Goal: Transaction & Acquisition: Purchase product/service

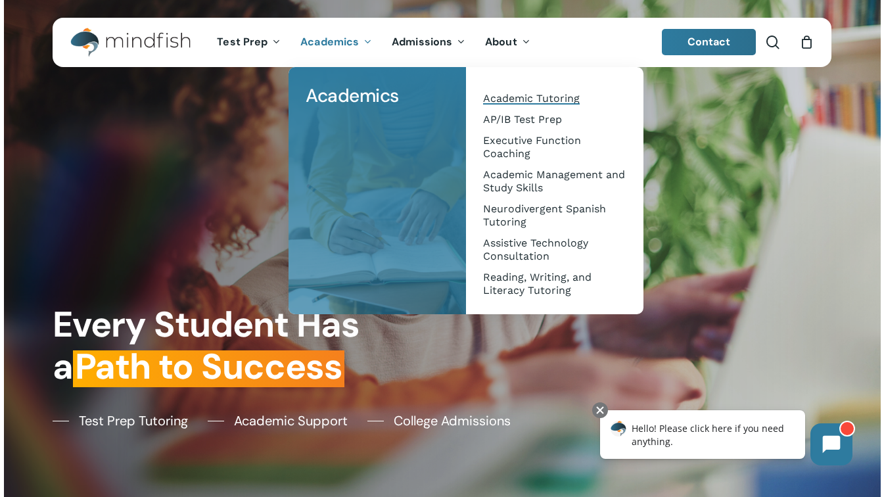
click at [501, 99] on span "Academic Tutoring" at bounding box center [531, 98] width 97 height 12
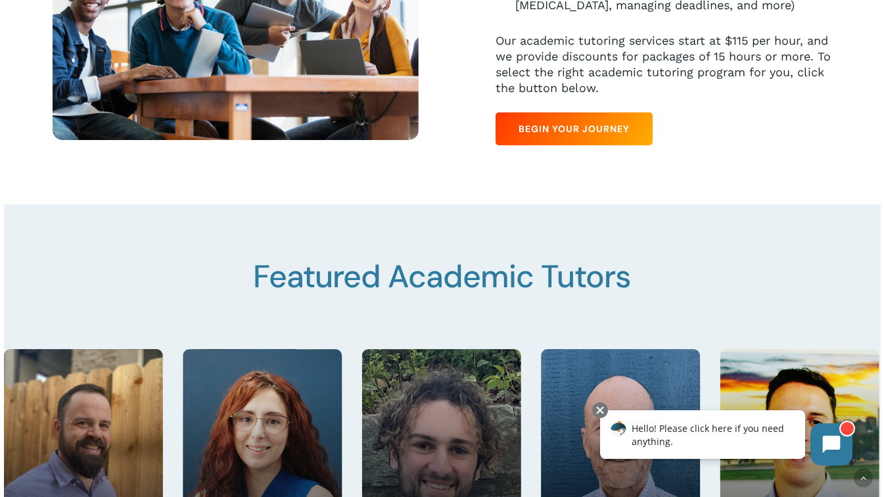
scroll to position [674, 0]
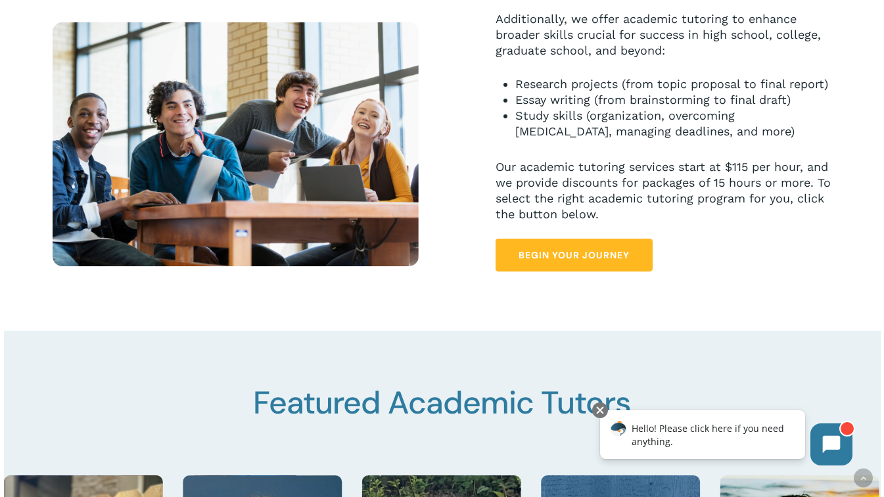
click at [587, 269] on link "Begin Your Journey" at bounding box center [574, 255] width 157 height 33
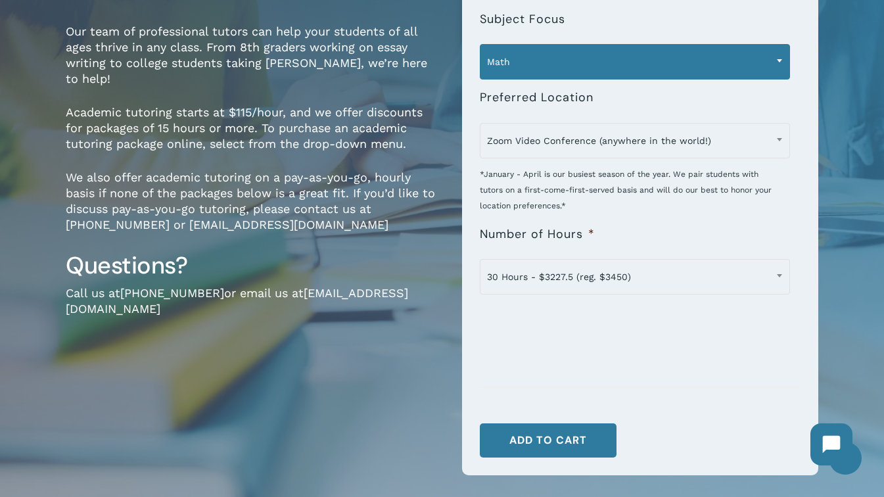
scroll to position [197, 0]
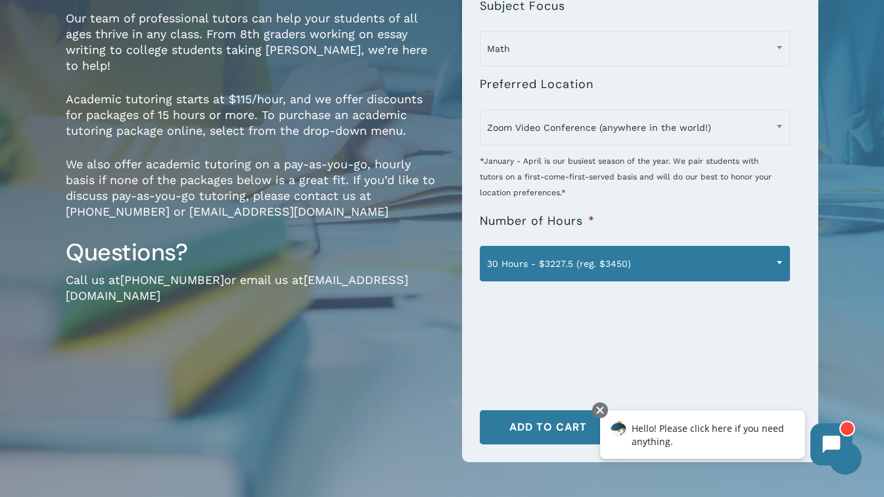
click at [543, 268] on span "30 Hours - $3227.5 (reg. $3450)" at bounding box center [634, 264] width 309 height 28
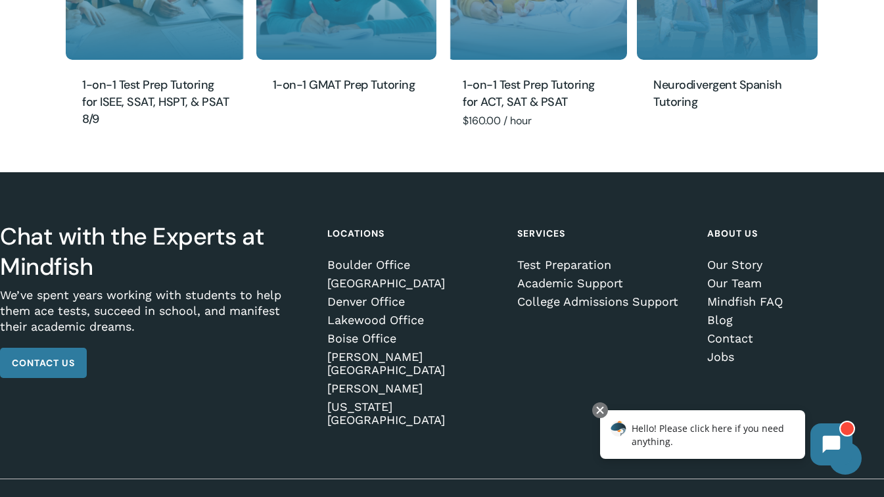
scroll to position [1522, 0]
click at [54, 371] on link "Contact Us" at bounding box center [43, 363] width 87 height 30
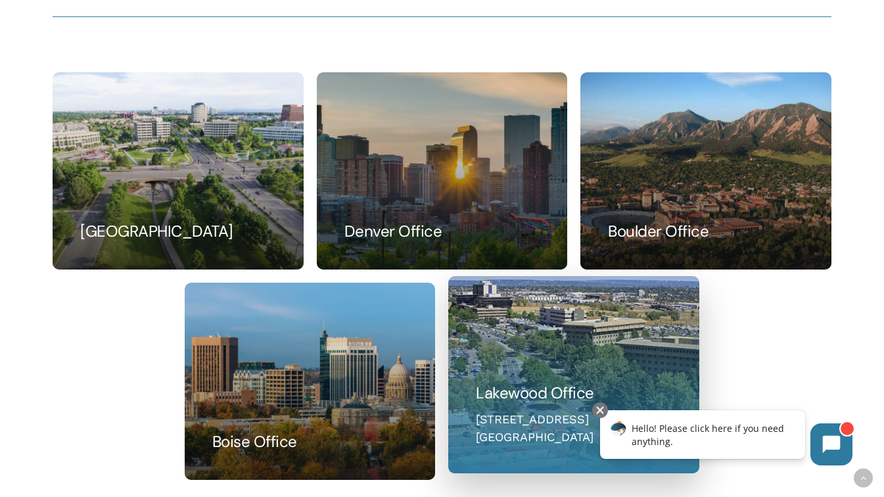
scroll to position [822, 0]
